Goal: Task Accomplishment & Management: Use online tool/utility

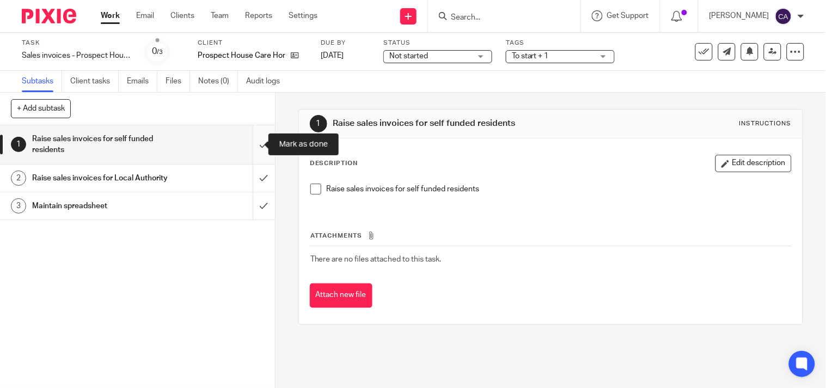
click at [248, 143] on input "submit" at bounding box center [137, 144] width 275 height 39
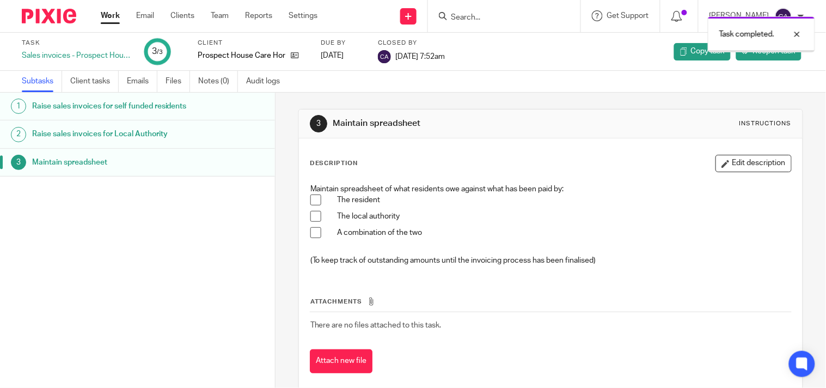
click at [103, 11] on link "Work" at bounding box center [110, 15] width 19 height 11
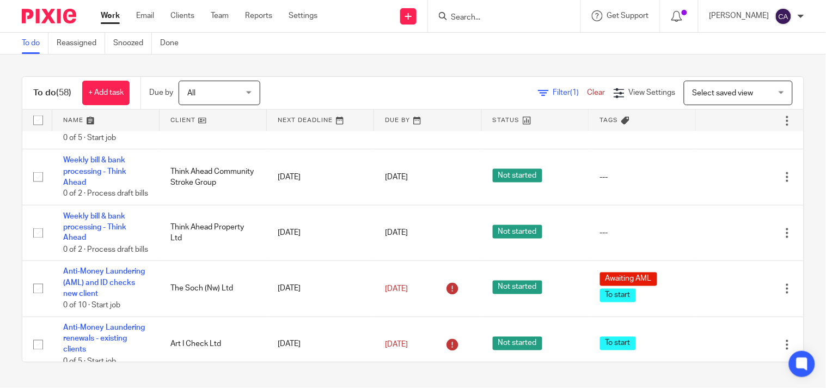
scroll to position [2471, 0]
